Goal: Find specific page/section: Find specific page/section

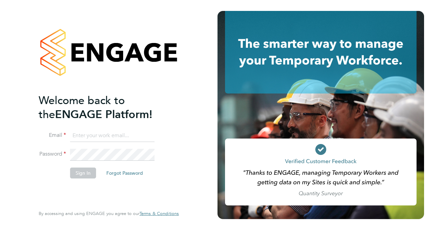
click at [89, 137] on input at bounding box center [112, 136] width 84 height 12
type input "[PERSON_NAME][EMAIL_ADDRESS][PERSON_NAME][DOMAIN_NAME]"
click at [88, 170] on button "Sign In" at bounding box center [83, 173] width 26 height 11
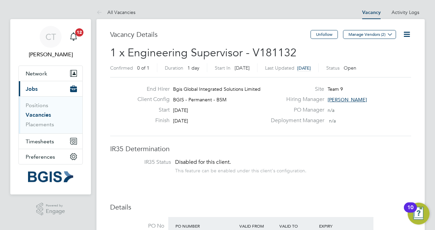
click at [391, 34] on icon at bounding box center [389, 34] width 5 height 5
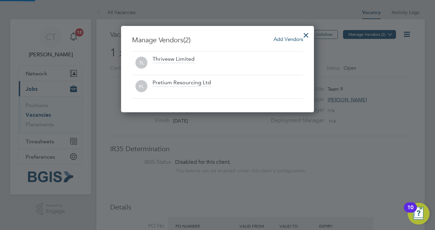
scroll to position [86, 193]
click at [304, 33] on div at bounding box center [306, 33] width 12 height 12
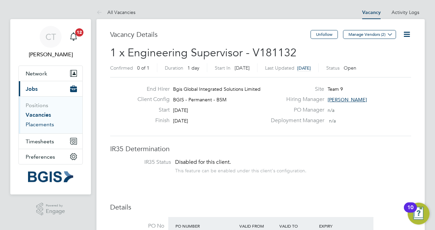
click at [40, 124] on link "Placements" at bounding box center [40, 124] width 28 height 6
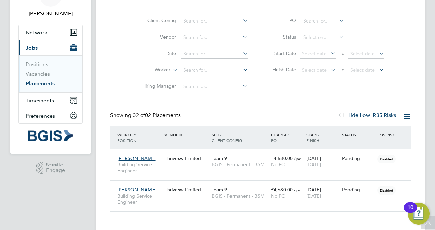
scroll to position [54, 0]
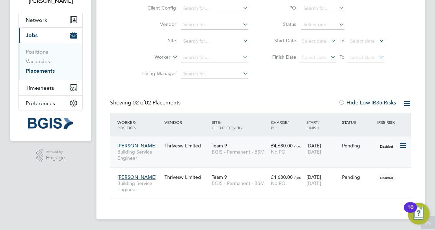
click at [127, 144] on span "[PERSON_NAME]" at bounding box center [136, 146] width 39 height 6
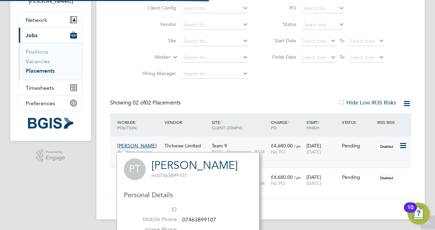
scroll to position [165, 143]
